Goal: Task Accomplishment & Management: Manage account settings

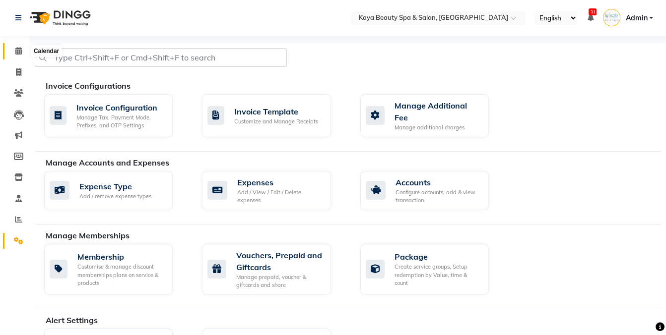
click at [14, 51] on span at bounding box center [18, 51] width 17 height 11
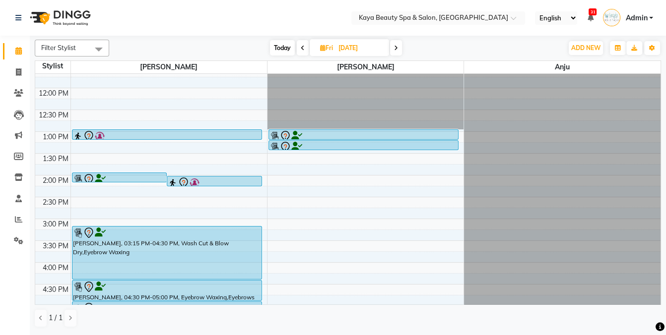
scroll to position [119, 0]
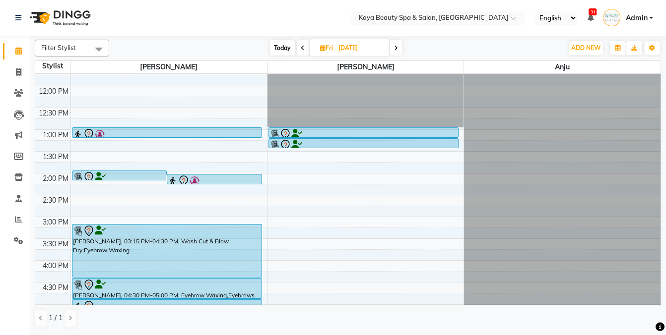
click at [279, 47] on span "Today" at bounding box center [282, 47] width 25 height 15
type input "[DATE]"
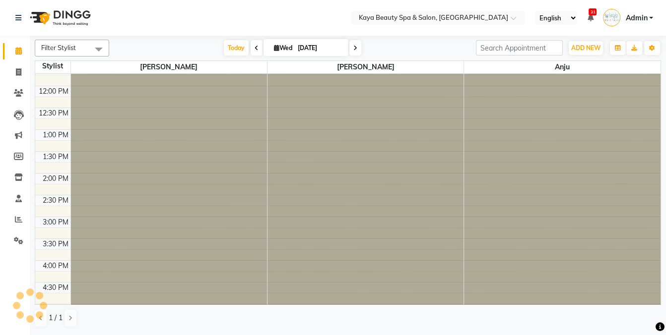
scroll to position [0, 0]
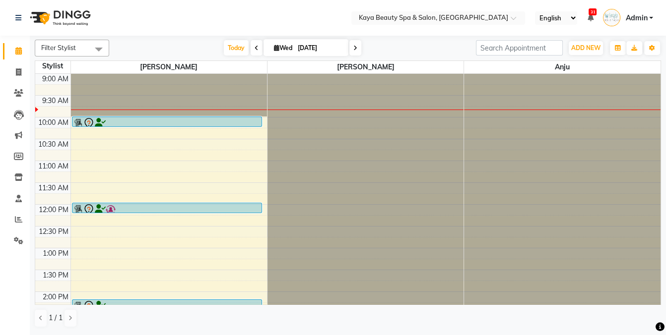
click at [154, 122] on div at bounding box center [167, 124] width 188 height 12
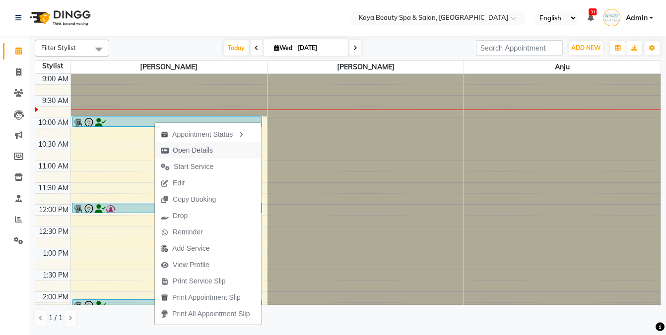
click at [185, 150] on span "Open Details" at bounding box center [193, 150] width 40 height 10
select select "7"
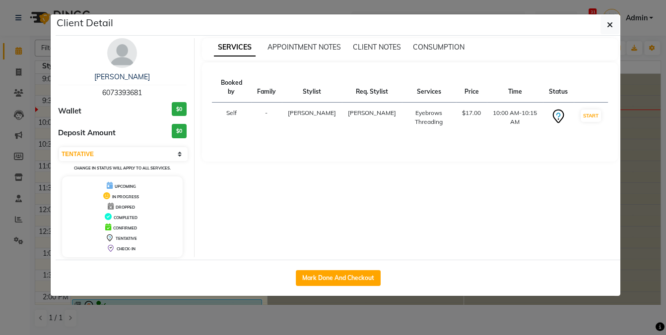
click at [447, 319] on ngb-modal-window "Client Detail Meghan Jordan 6073393681 Wallet $0 Deposit Amount $0 Select IN SE…" at bounding box center [333, 167] width 666 height 335
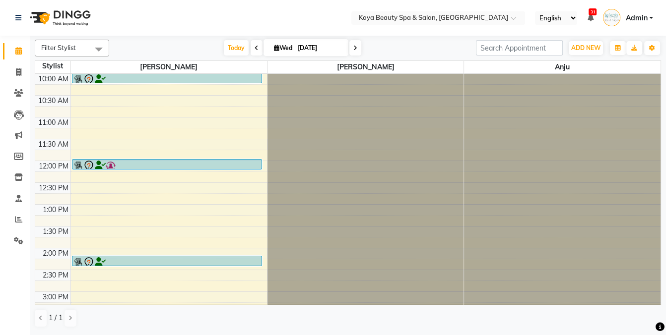
scroll to position [48, 0]
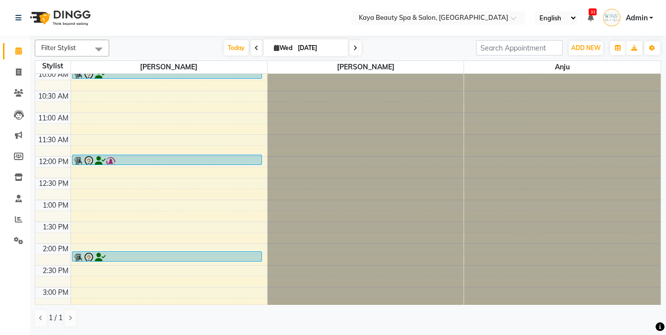
click at [274, 49] on icon at bounding box center [276, 48] width 5 height 6
select select "10"
select select "2025"
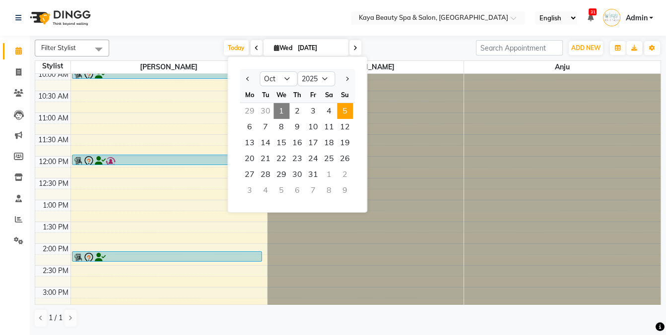
click at [344, 111] on span "5" at bounding box center [345, 111] width 16 height 16
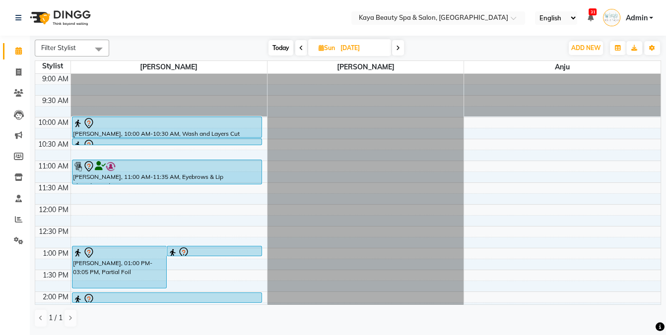
click at [277, 47] on span "Today" at bounding box center [280, 47] width 25 height 15
type input "[DATE]"
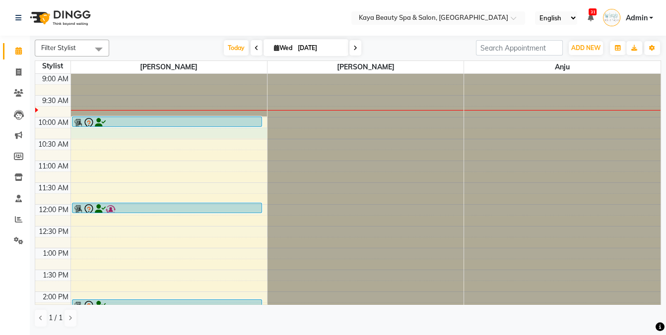
click at [120, 135] on div "9:00 AM 9:30 AM 10:00 AM 10:30 AM 11:00 AM 11:30 AM 12:00 PM 12:30 PM 1:00 PM 1…" at bounding box center [347, 292] width 625 height 436
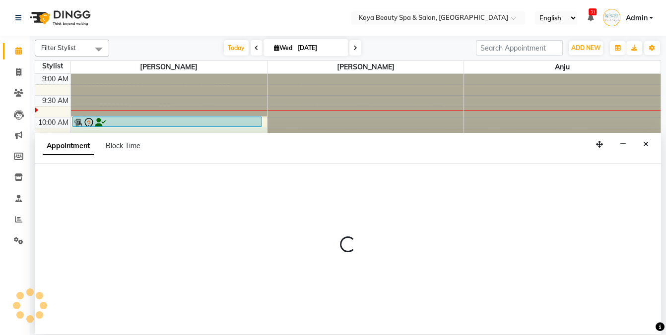
select select "19099"
select select "615"
select select "tentative"
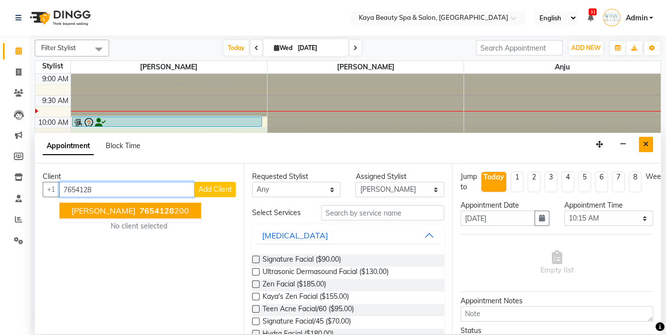
type input "7654128"
click at [649, 143] on button "Close" at bounding box center [645, 144] width 14 height 15
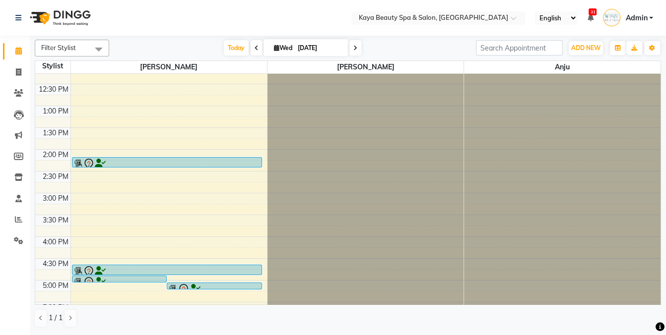
scroll to position [199, 0]
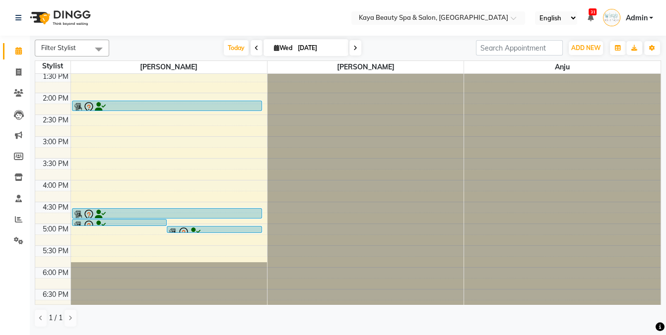
click at [137, 214] on div at bounding box center [167, 215] width 188 height 12
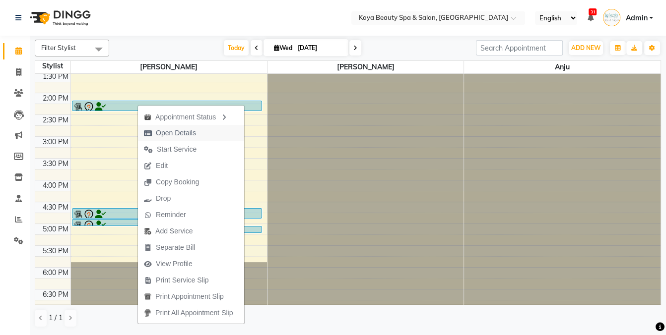
click at [177, 136] on span "Open Details" at bounding box center [176, 133] width 40 height 10
select select "7"
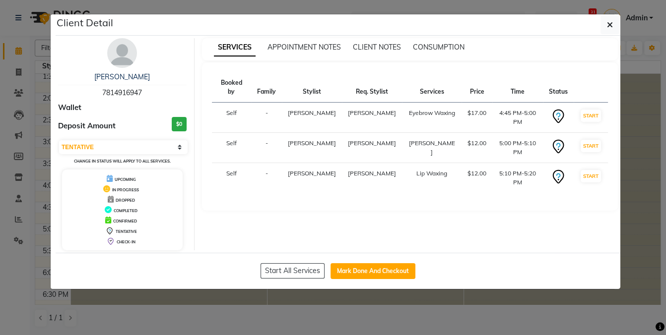
click at [467, 312] on ngb-modal-window "Client Detail Shannon Murphy 7814916947 Wallet Deposit Amount $0 Select IN SERV…" at bounding box center [333, 167] width 666 height 335
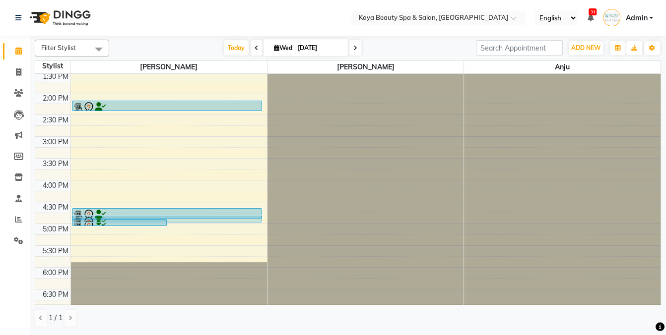
drag, startPoint x: 173, startPoint y: 229, endPoint x: 169, endPoint y: 219, distance: 10.5
click at [169, 219] on div "Shannon Murphy, TK03, 05:00 PM-05:10 PM, Chin Waxing Shannon Murphy, TK03, 05:1…" at bounding box center [169, 93] width 196 height 436
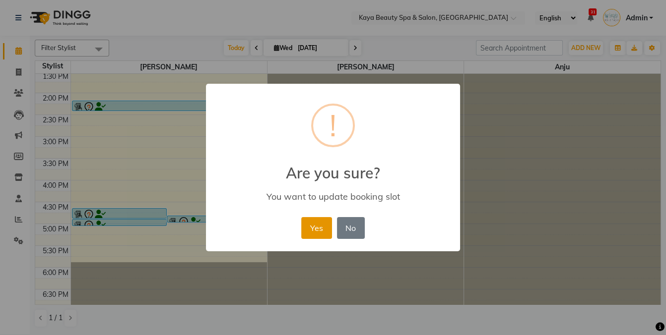
click at [311, 227] on button "Yes" at bounding box center [316, 228] width 30 height 22
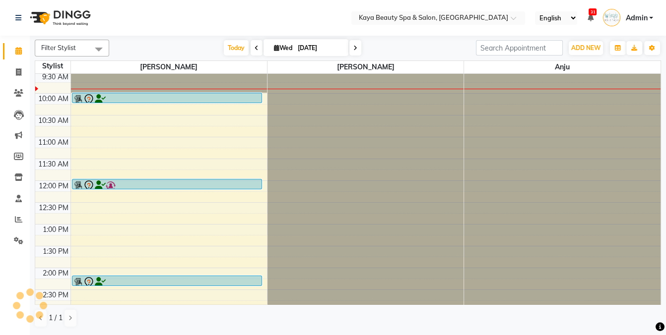
scroll to position [22, 0]
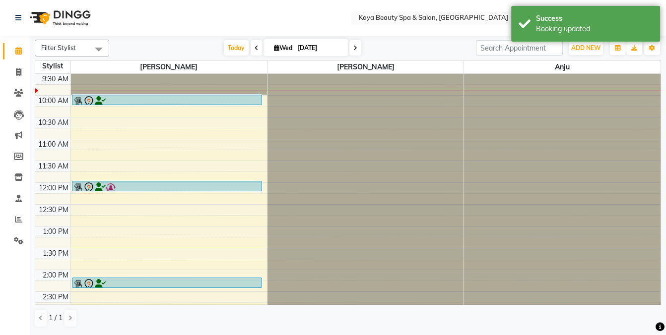
click at [164, 185] on div at bounding box center [167, 188] width 188 height 12
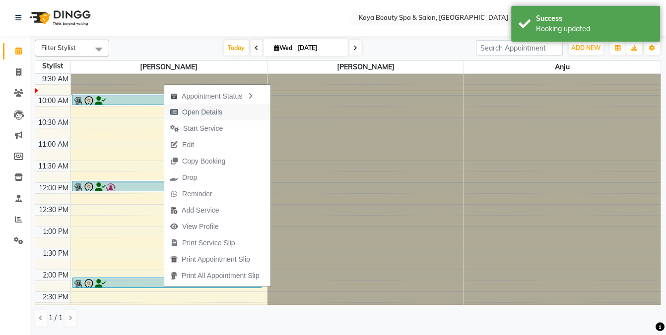
click at [209, 112] on span "Open Details" at bounding box center [202, 112] width 40 height 10
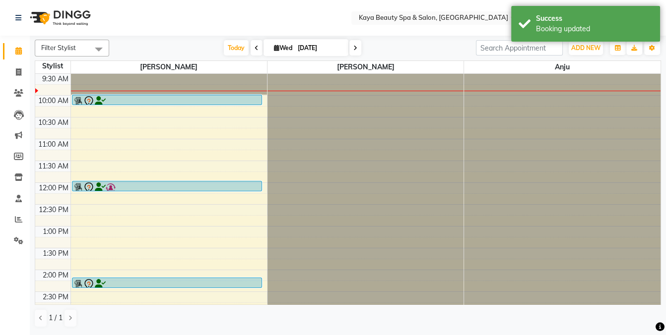
click at [155, 185] on div at bounding box center [167, 188] width 188 height 12
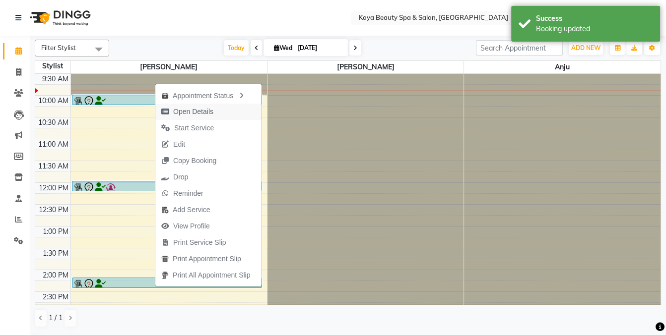
click at [179, 109] on span "Open Details" at bounding box center [193, 112] width 40 height 10
select select "7"
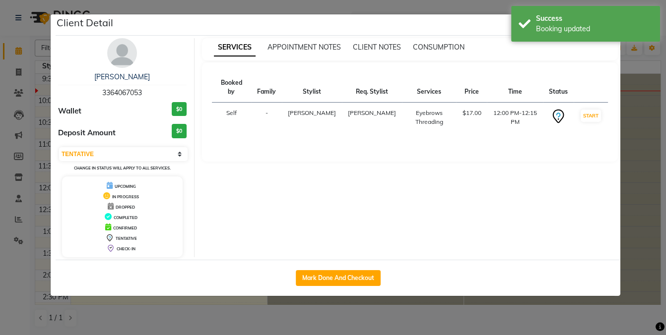
click at [417, 319] on ngb-modal-window "Client Detail yoshiko iwai 3364067053 Wallet $0 Deposit Amount $0 Select IN SER…" at bounding box center [333, 167] width 666 height 335
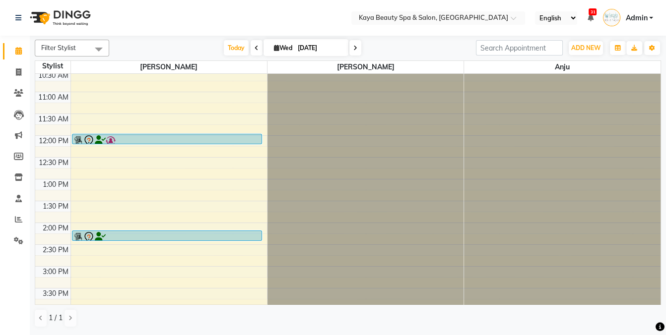
scroll to position [70, 0]
click at [157, 235] on div at bounding box center [167, 237] width 188 height 12
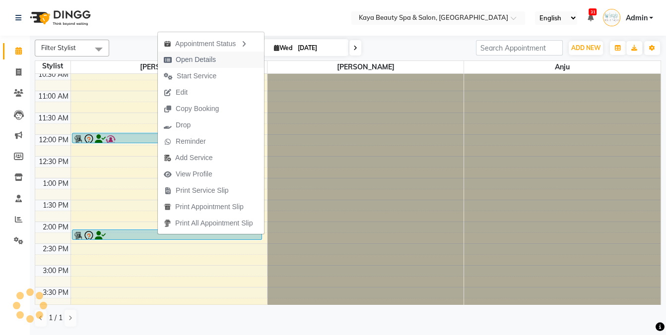
click at [199, 60] on span "Open Details" at bounding box center [196, 60] width 40 height 10
select select "7"
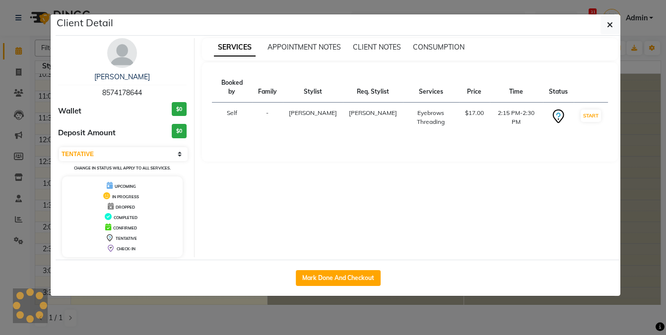
click at [450, 319] on ngb-modal-window "Client Detail Jeimy lopez 8574178644 Wallet $0 Deposit Amount $0 Select IN SERV…" at bounding box center [333, 167] width 666 height 335
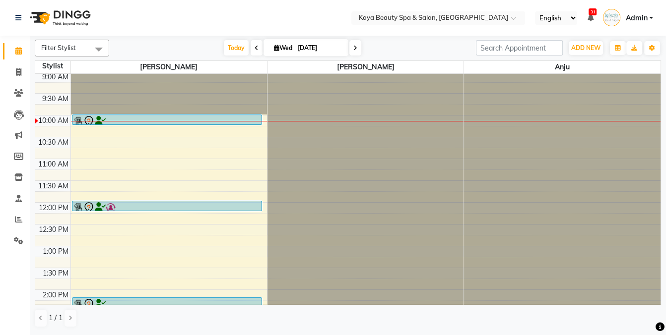
scroll to position [0, 0]
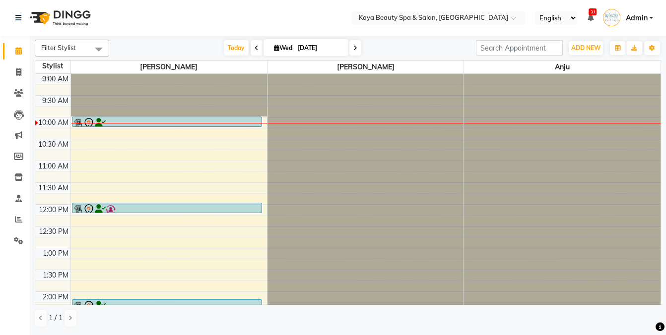
click at [125, 119] on div at bounding box center [167, 124] width 188 height 12
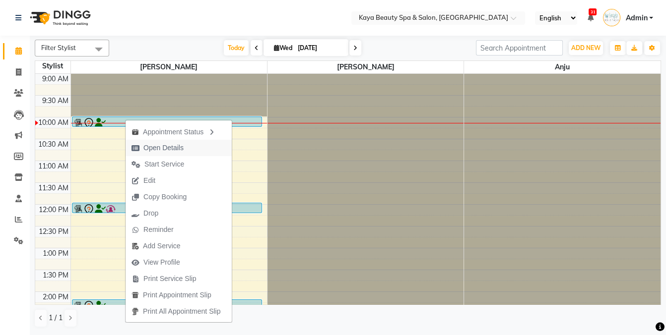
click at [159, 151] on span "Open Details" at bounding box center [163, 148] width 40 height 10
select select "7"
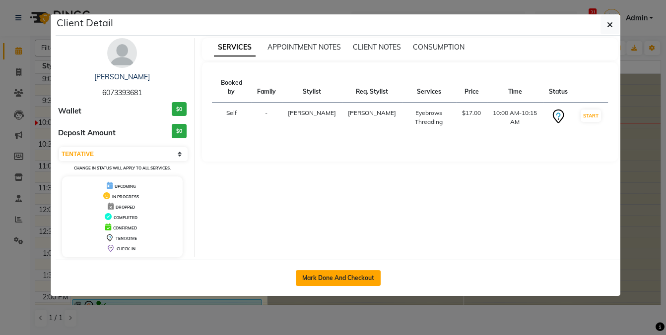
click at [308, 276] on button "Mark Done And Checkout" at bounding box center [338, 278] width 85 height 16
select select "service"
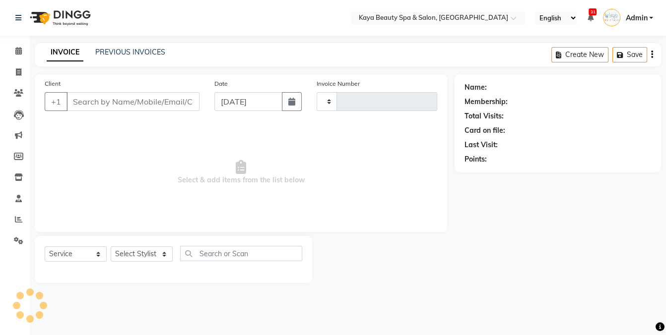
type input "1120"
select select "3896"
select select "19099"
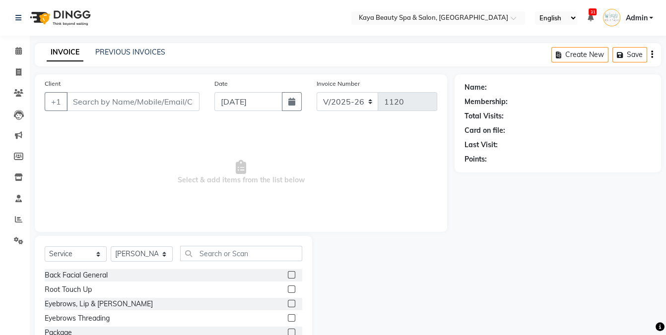
type input "6073393681"
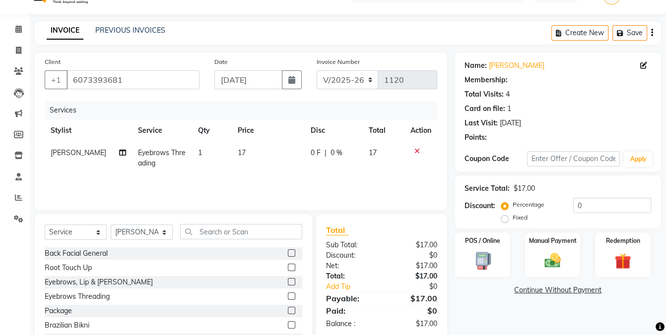
scroll to position [62, 0]
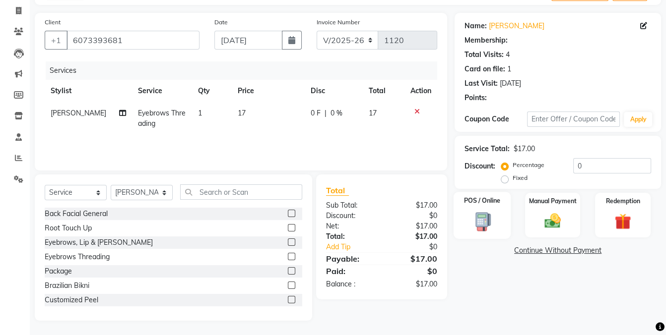
select select "1: Object"
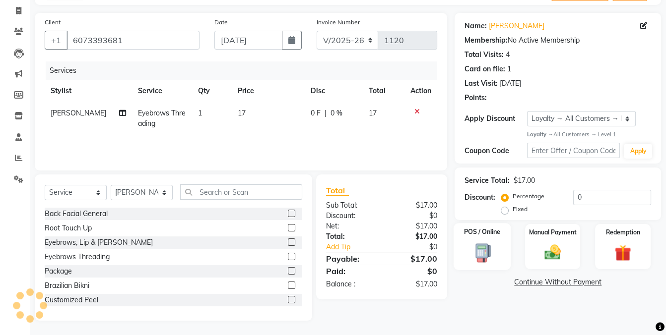
click at [483, 266] on div "POS / Online" at bounding box center [482, 246] width 58 height 47
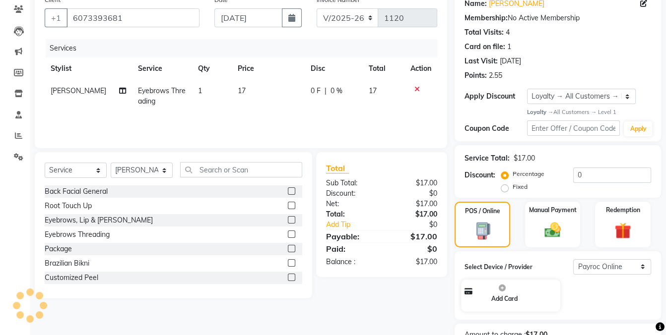
scroll to position [142, 0]
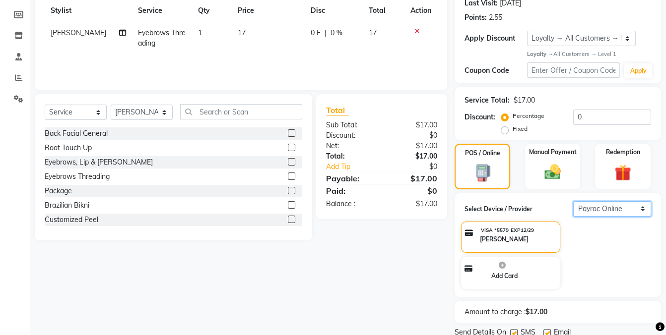
click at [596, 208] on select "Select Payroc Online Clover Mini New" at bounding box center [612, 208] width 78 height 15
select select "38"
click at [573, 217] on select "Select Payroc Online Clover Mini New" at bounding box center [612, 208] width 78 height 15
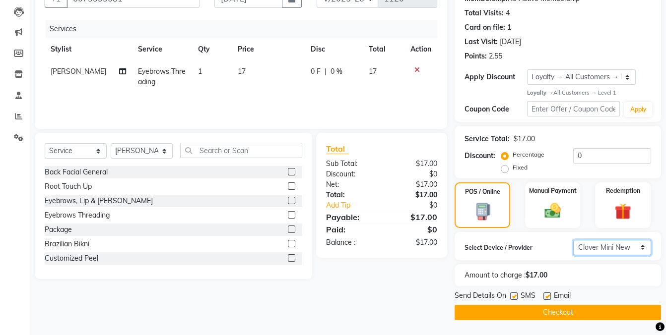
scroll to position [102, 0]
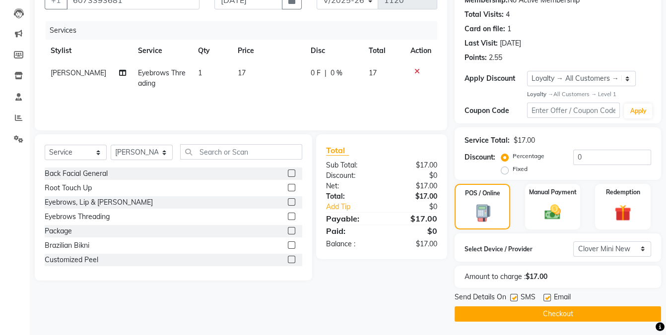
click at [511, 299] on label at bounding box center [513, 297] width 7 height 7
click at [511, 299] on input "checkbox" at bounding box center [513, 298] width 6 height 6
checkbox input "false"
click at [590, 313] on button "Checkout" at bounding box center [557, 314] width 206 height 15
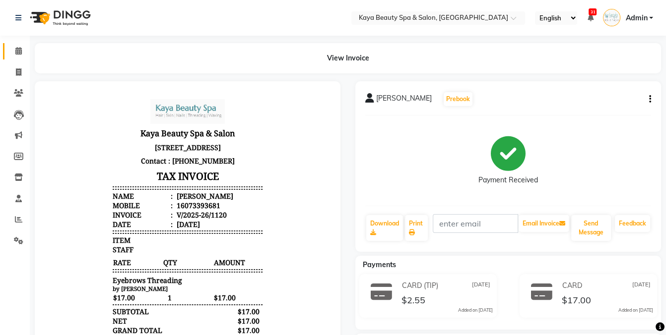
click at [16, 55] on icon at bounding box center [18, 50] width 6 height 7
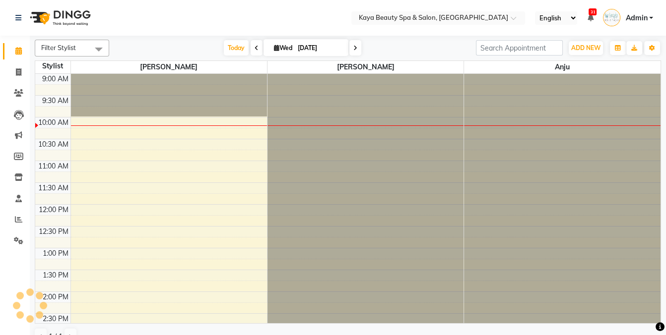
scroll to position [44, 0]
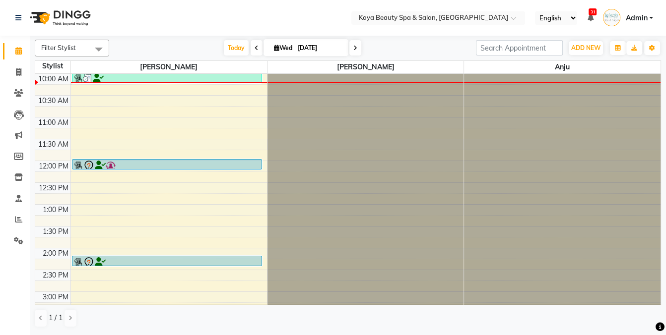
click at [84, 141] on div "9:00 AM 9:30 AM 10:00 AM 10:30 AM 11:00 AM 11:30 AM 12:00 PM 12:30 PM 1:00 PM 1…" at bounding box center [347, 248] width 625 height 436
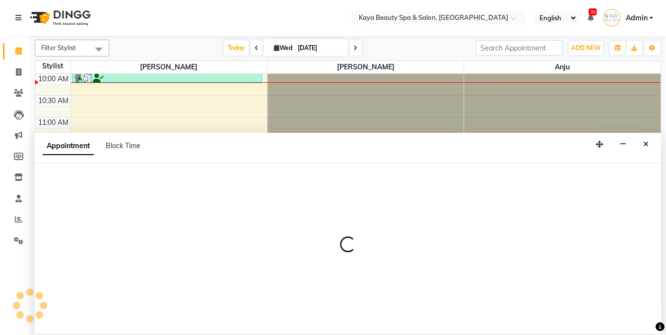
select select "19099"
select select "690"
select select "tentative"
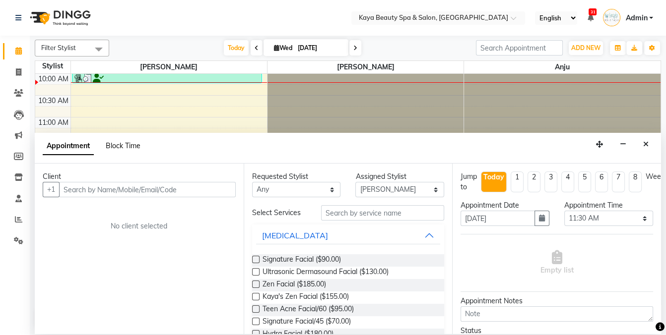
click at [122, 147] on span "Block Time" at bounding box center [123, 145] width 35 height 9
select select "19099"
select select "690"
select select "705"
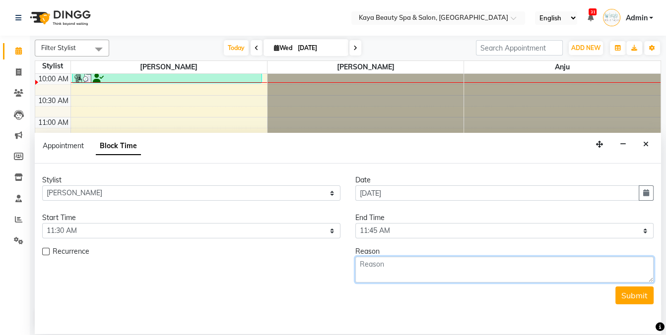
click at [496, 277] on textarea at bounding box center [504, 270] width 298 height 26
type textarea "00"
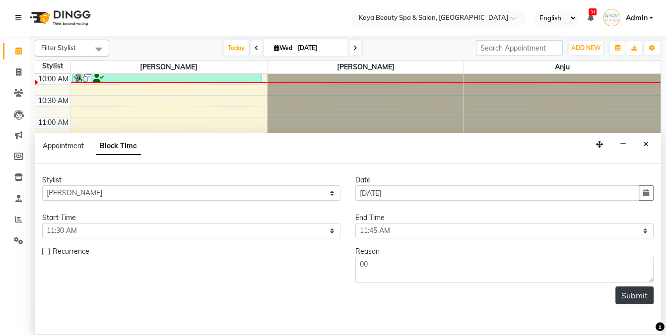
click at [637, 295] on button "Submit" at bounding box center [634, 296] width 38 height 18
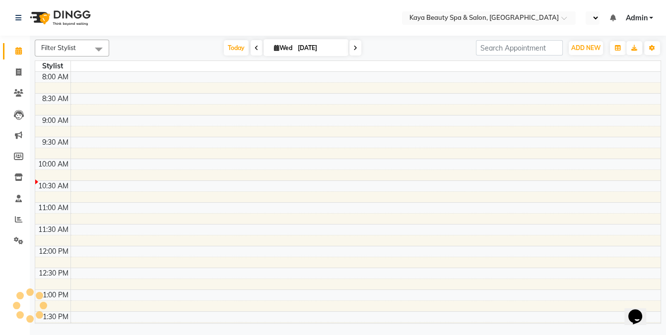
select select "en"
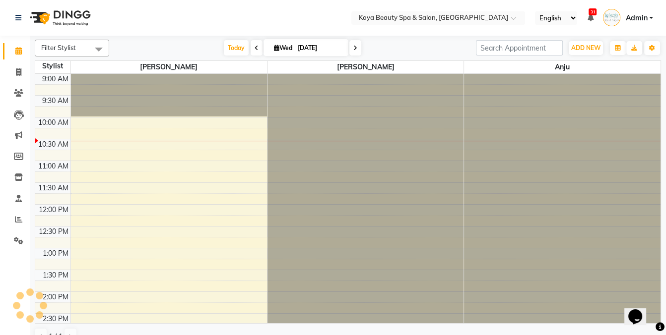
scroll to position [44, 0]
